Goal: Go to known website: Access a specific website the user already knows

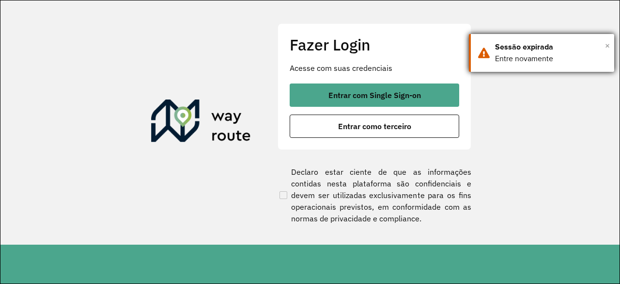
click at [608, 47] on span "×" at bounding box center [607, 45] width 5 height 15
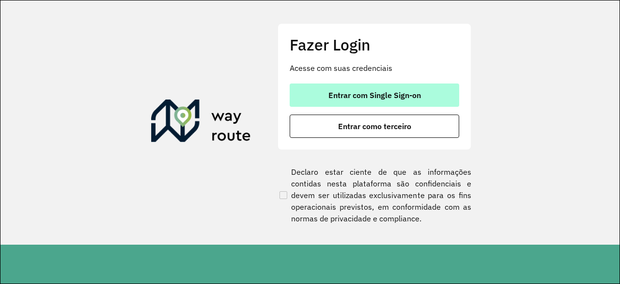
click at [381, 105] on button "Entrar com Single Sign-on" at bounding box center [375, 94] width 170 height 23
